Goal: Contribute content: Add original content to the website for others to see

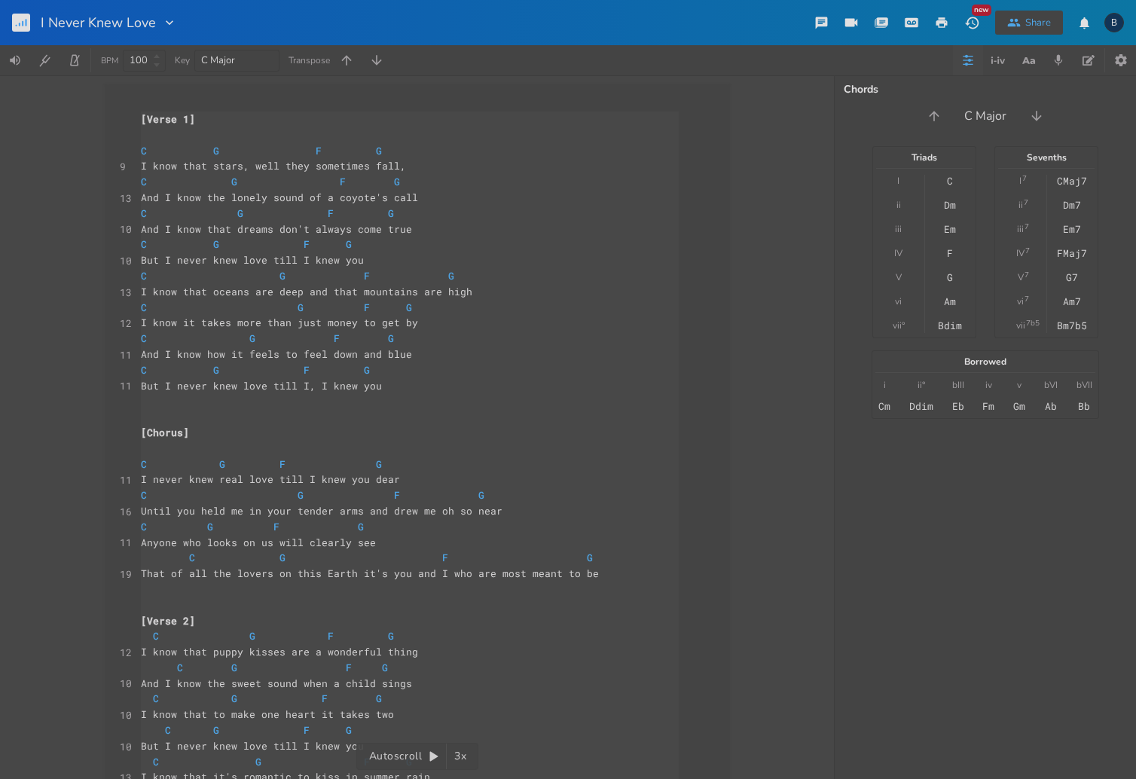
scroll to position [127, 0]
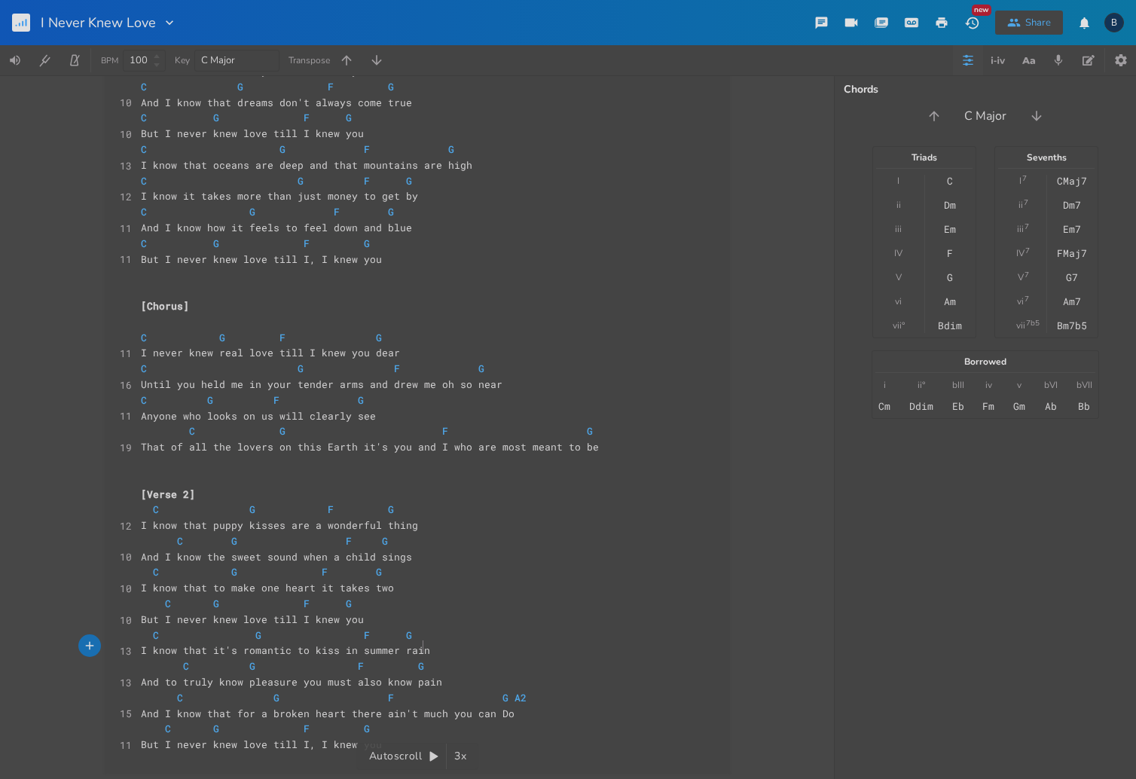
type textarea "C G F G But I never knew love till I knew you C G F G I know that it's romantic…"
drag, startPoint x: 462, startPoint y: 655, endPoint x: 441, endPoint y: 583, distance: 74.4
click at [441, 583] on div "[Verse 1] ​ C G F G 9 I know that stars, well they sometimes fall, C G F G 13 A…" at bounding box center [410, 369] width 544 height 768
type textarea "[Verse 1] C G F G I know that stars, well they sometimes fall, C G F G And I kn…"
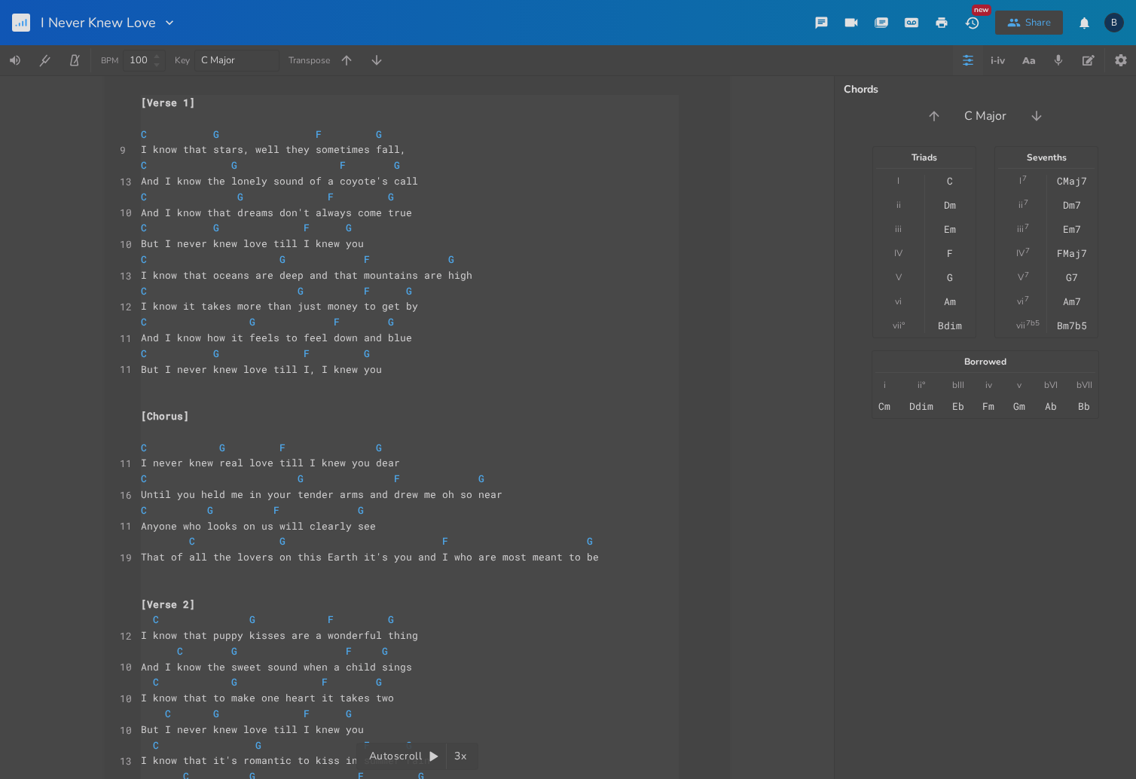
drag, startPoint x: 385, startPoint y: 735, endPoint x: 108, endPoint y: 32, distance: 756.0
click at [108, 32] on div "I Never Knew Love New Share B BPM 100 Key C Major Transpose x [Verse 1] ​ C G F…" at bounding box center [568, 389] width 1136 height 779
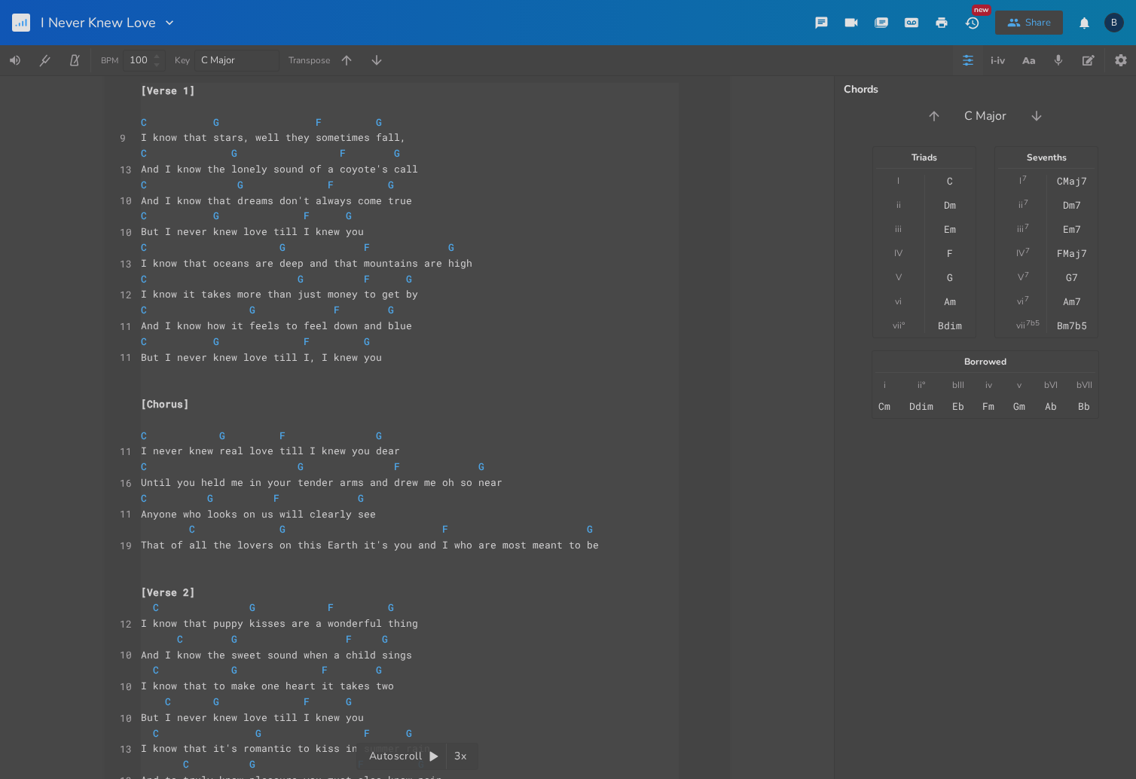
scroll to position [0, 140]
click at [295, 313] on span at bounding box center [298, 310] width 24 height 16
click at [138, 154] on pre "C G F G" at bounding box center [410, 153] width 544 height 16
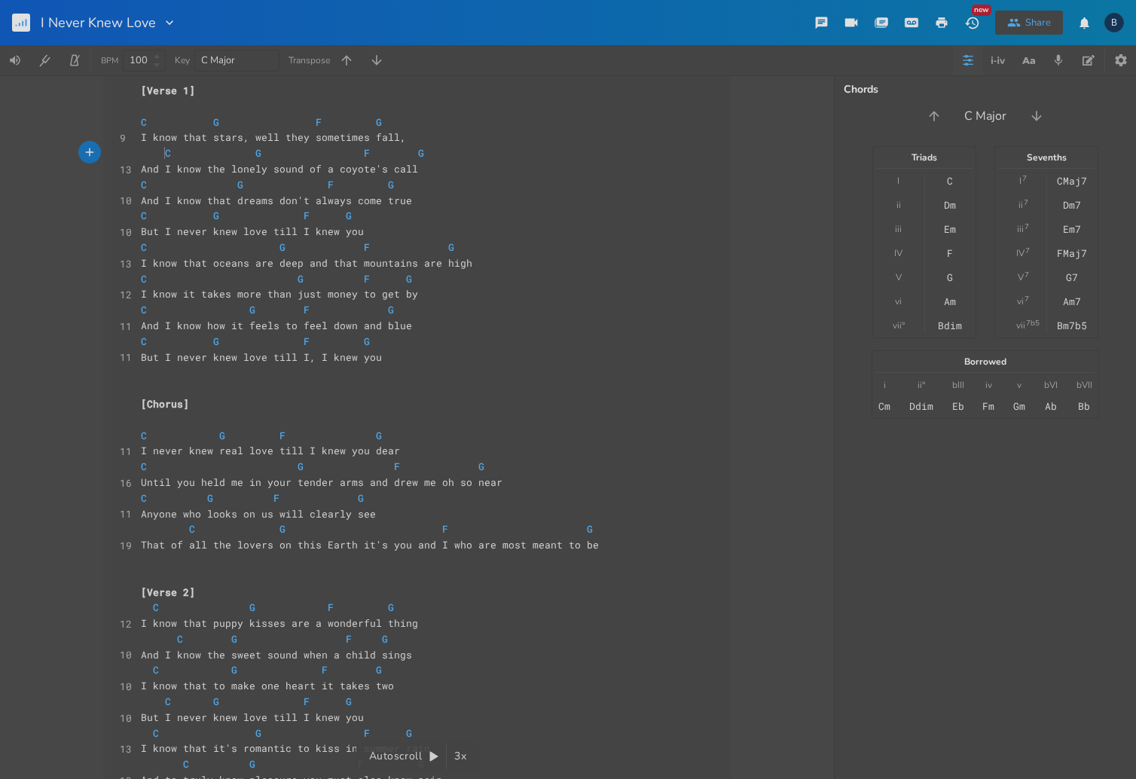
click at [222, 154] on span at bounding box center [225, 153] width 24 height 16
click at [138, 182] on pre "C G F G" at bounding box center [410, 185] width 544 height 16
type textarea "q"
click at [307, 187] on span "C G F G" at bounding box center [267, 185] width 253 height 14
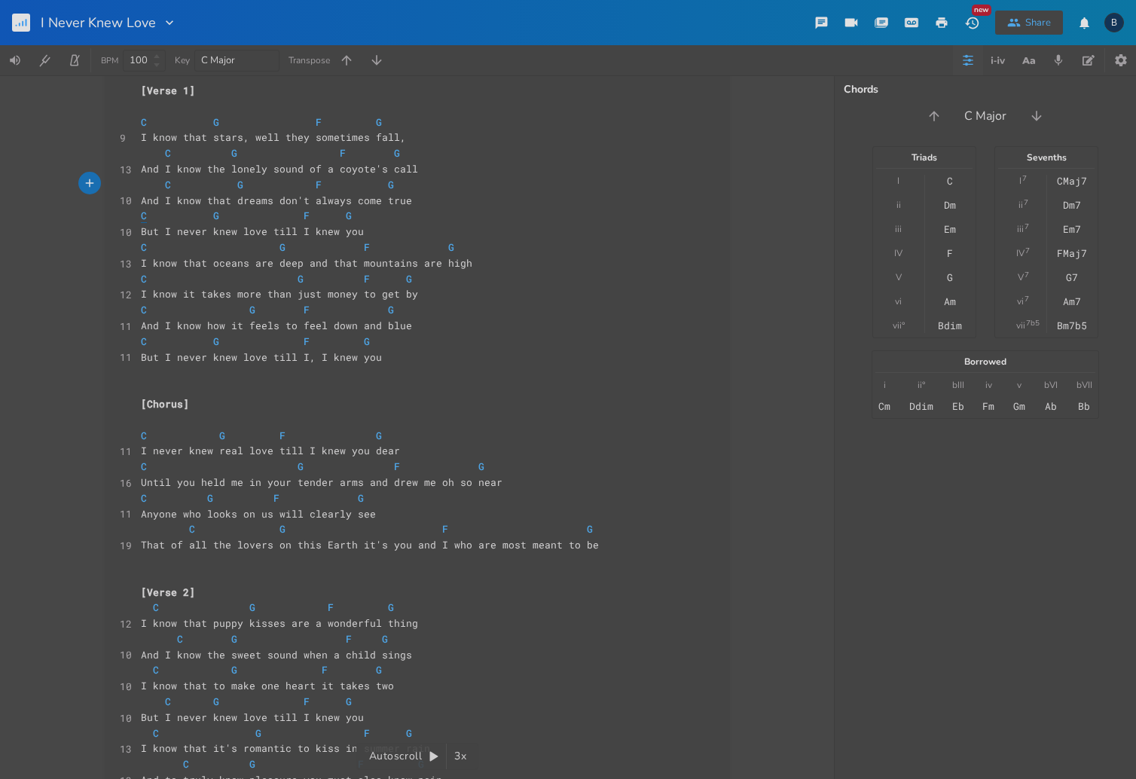
click at [141, 212] on span "C" at bounding box center [144, 216] width 6 height 14
click at [138, 246] on pre "C G F G" at bounding box center [410, 248] width 544 height 16
click at [138, 279] on pre "C G F G" at bounding box center [410, 279] width 544 height 16
click at [138, 309] on pre "C G F G" at bounding box center [410, 310] width 544 height 16
click at [182, 310] on span at bounding box center [180, 310] width 18 height 16
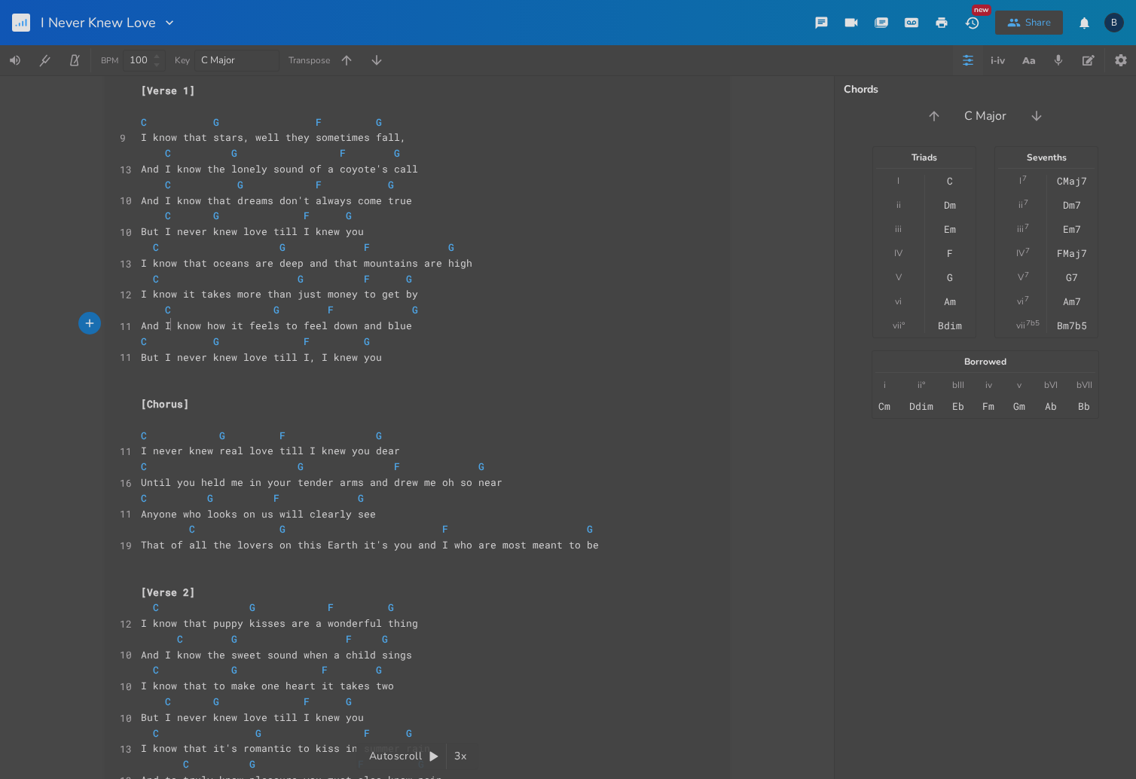
click at [171, 305] on span at bounding box center [180, 310] width 18 height 16
click at [133, 341] on div "xxxxxxxxxx [Verse 1] ​ C G F G 9 I know that stars, well they sometimes fall, C…" at bounding box center [417, 464] width 625 height 816
click at [141, 342] on span "C" at bounding box center [144, 341] width 6 height 14
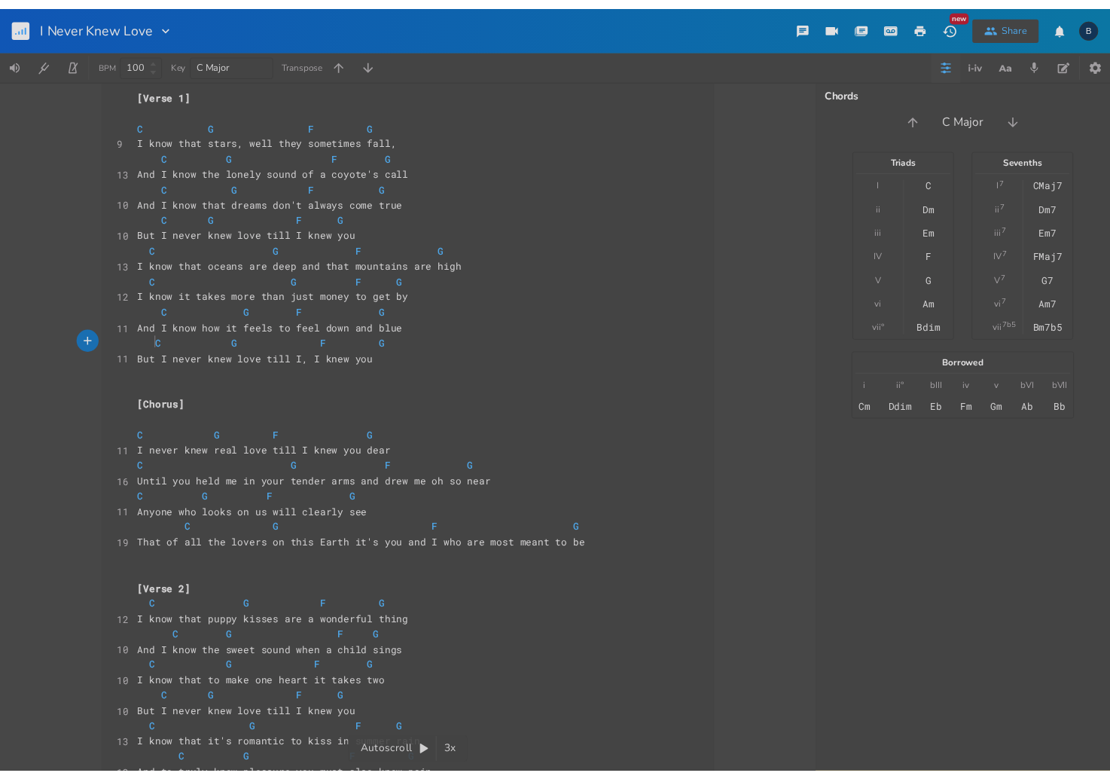
scroll to position [0, 8]
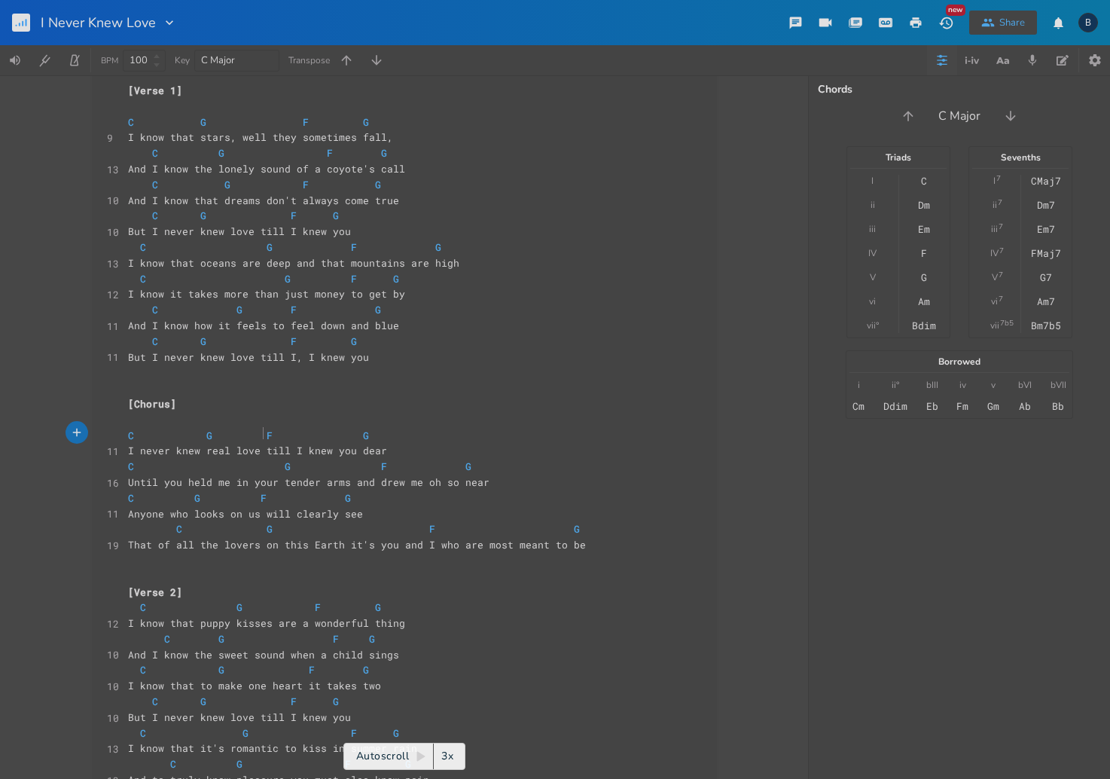
click at [256, 433] on span "C G F G" at bounding box center [248, 436] width 241 height 14
click at [333, 430] on span at bounding box center [333, 436] width 24 height 16
